Goal: Navigation & Orientation: Find specific page/section

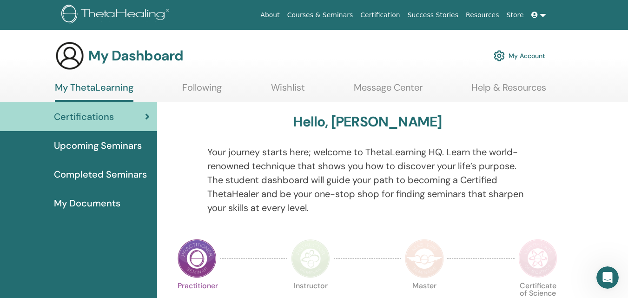
click at [547, 208] on div at bounding box center [551, 185] width 33 height 81
click at [582, 43] on div "My Dashboard My Account" at bounding box center [331, 56] width 596 height 30
click at [124, 146] on span "Upcoming Seminars" at bounding box center [98, 146] width 88 height 14
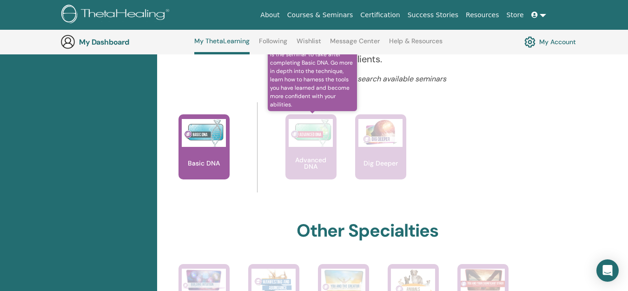
scroll to position [341, 0]
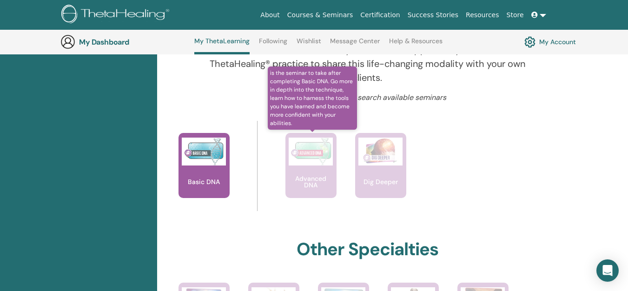
click at [325, 157] on img at bounding box center [311, 152] width 44 height 28
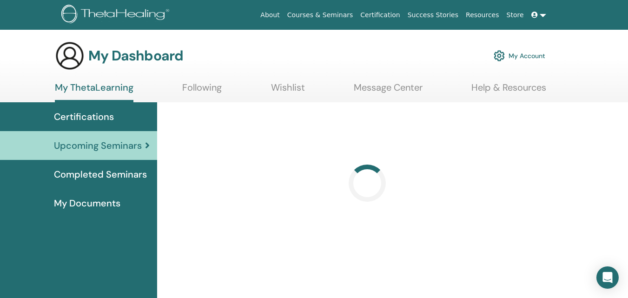
click at [107, 178] on span "Completed Seminars" at bounding box center [100, 174] width 93 height 14
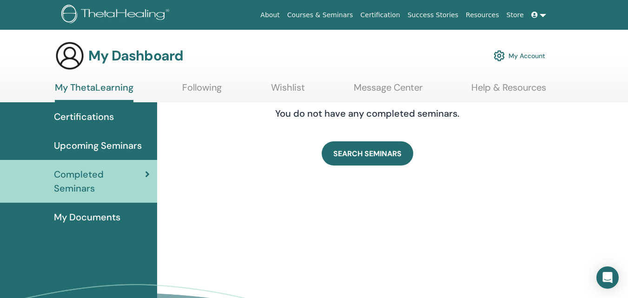
click at [84, 215] on span "My Documents" at bounding box center [87, 217] width 67 height 14
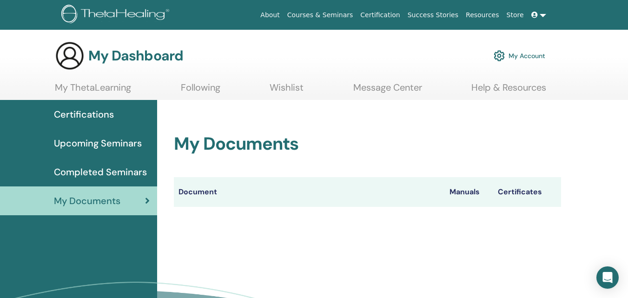
click at [532, 54] on link "My Account" at bounding box center [520, 56] width 52 height 20
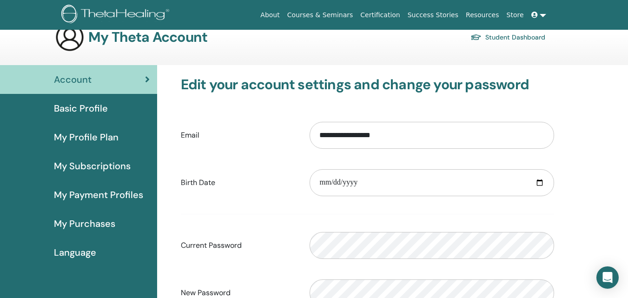
click at [102, 107] on span "Basic Profile" at bounding box center [81, 108] width 54 height 14
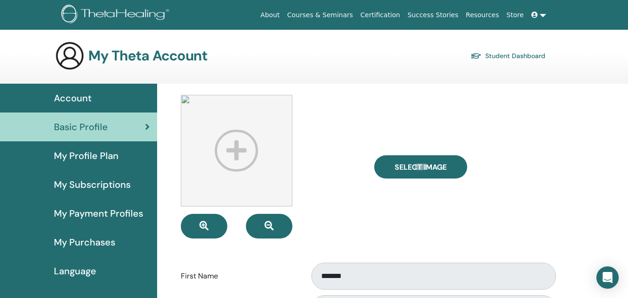
click at [316, 112] on div at bounding box center [271, 167] width 194 height 144
click at [112, 157] on span "My Profile Plan" at bounding box center [86, 156] width 65 height 14
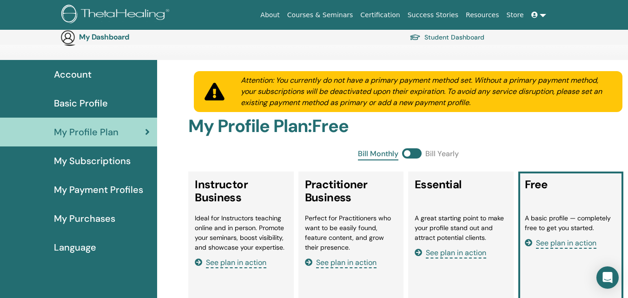
scroll to position [4, 0]
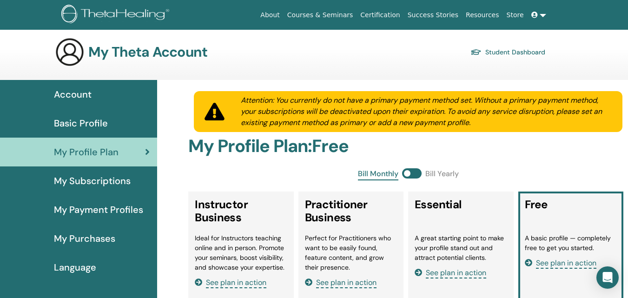
click at [396, 12] on link "Certification" at bounding box center [380, 15] width 47 height 17
